Goal: Find specific page/section: Find specific page/section

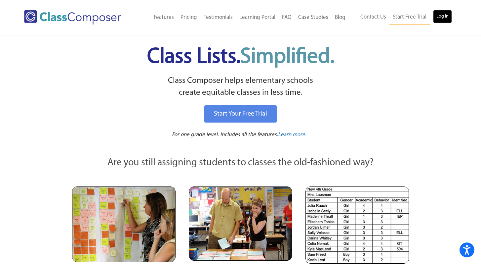
click at [444, 14] on link "Log In" at bounding box center [442, 16] width 19 height 13
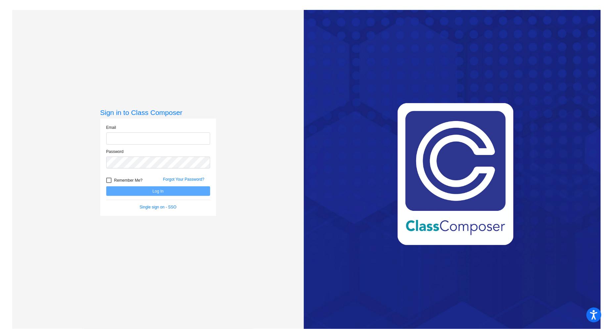
type input "edavis@sd25.org"
click at [168, 191] on button "Log In" at bounding box center [158, 192] width 104 height 10
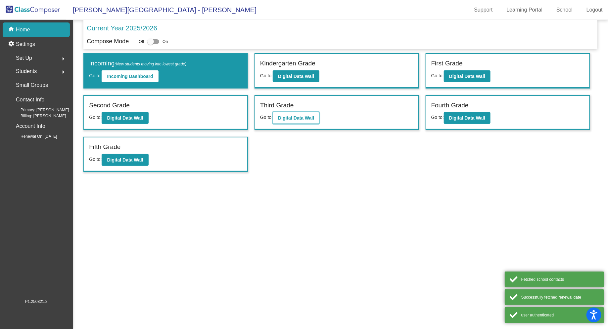
click at [297, 116] on b "Digital Data Wall" at bounding box center [296, 117] width 36 height 5
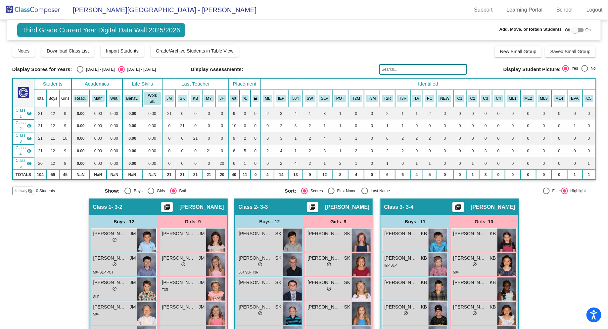
click at [393, 72] on input "text" at bounding box center [423, 69] width 88 height 11
type input "a"
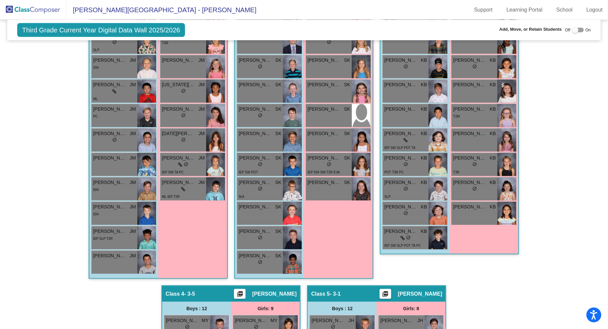
scroll to position [244, 0]
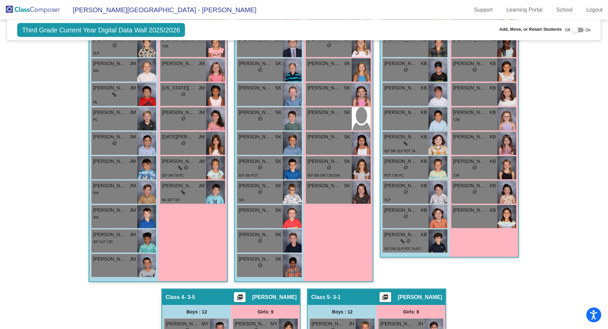
type input "tav"
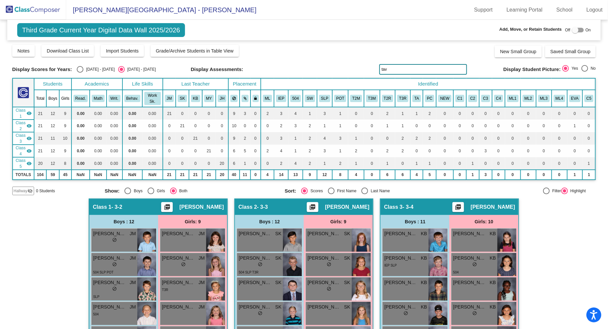
click at [53, 10] on img at bounding box center [33, 10] width 66 height 20
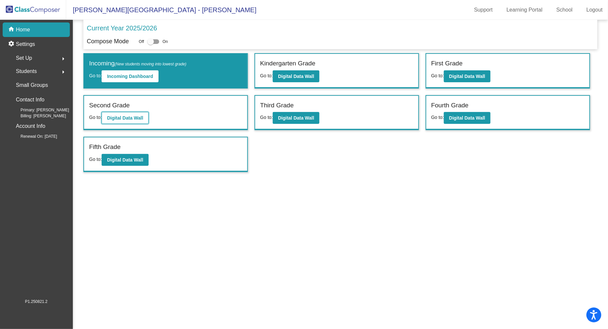
click at [130, 115] on b "Digital Data Wall" at bounding box center [125, 117] width 36 height 5
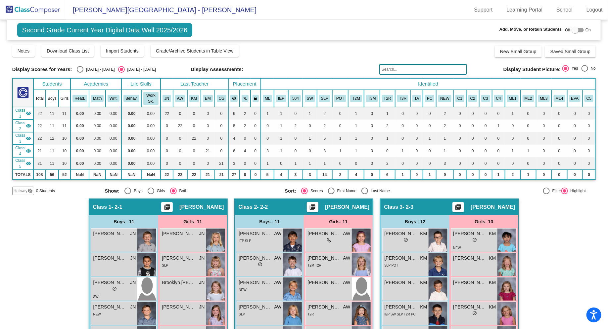
click at [402, 66] on input "text" at bounding box center [423, 69] width 88 height 11
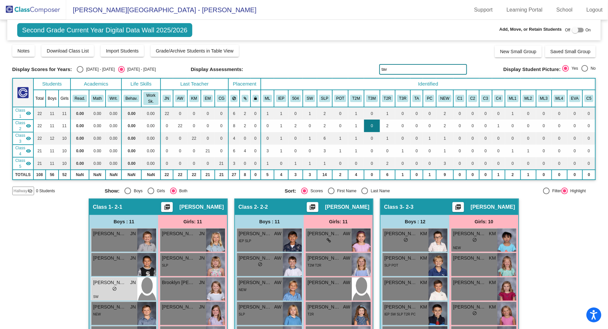
scroll to position [22, 0]
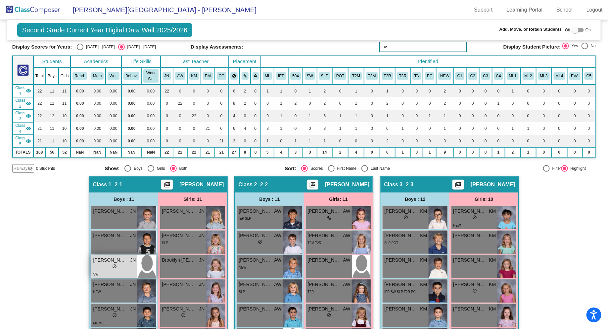
type input "tav"
click at [119, 264] on div "lock do_not_disturb_alt" at bounding box center [114, 267] width 43 height 7
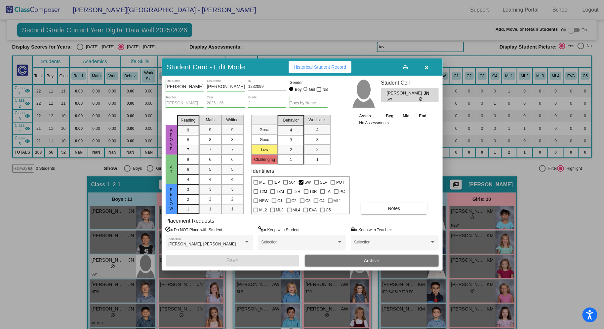
click at [425, 68] on icon "button" at bounding box center [427, 67] width 4 height 5
